Goal: Find contact information: Find contact information

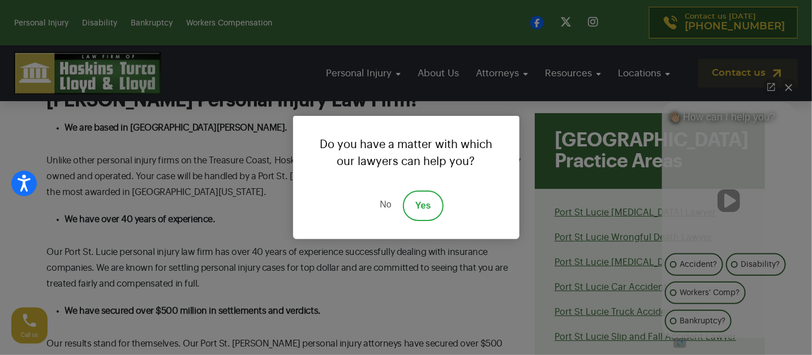
scroll to position [1584, 0]
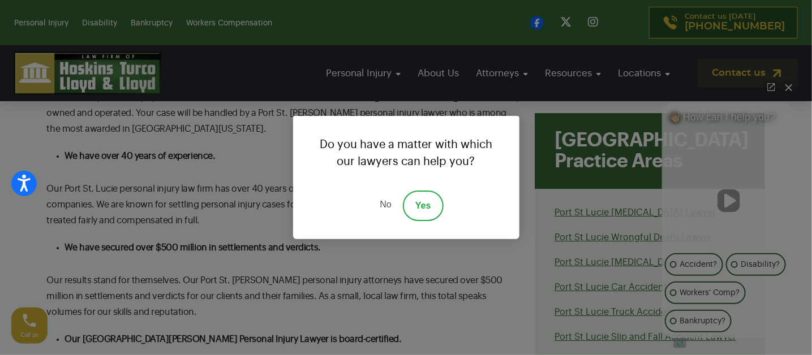
click at [421, 205] on link "Yes" at bounding box center [423, 206] width 41 height 31
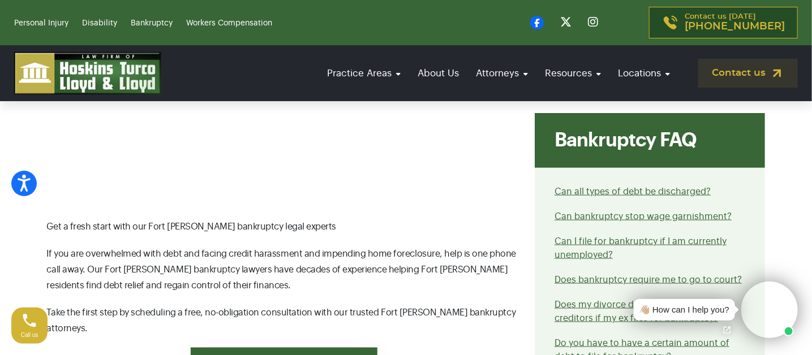
scroll to position [566, 0]
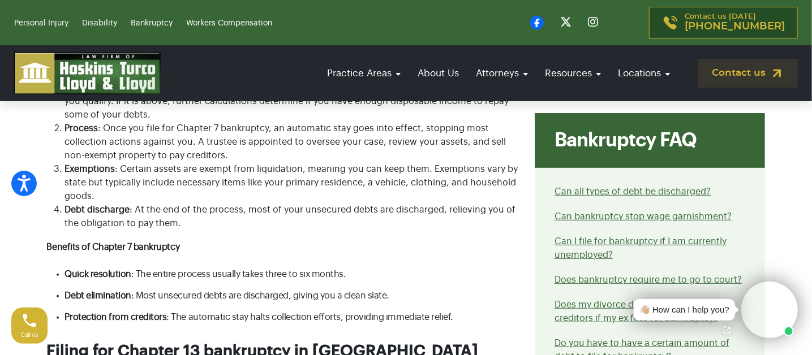
scroll to position [2074, 0]
